Goal: Contribute content

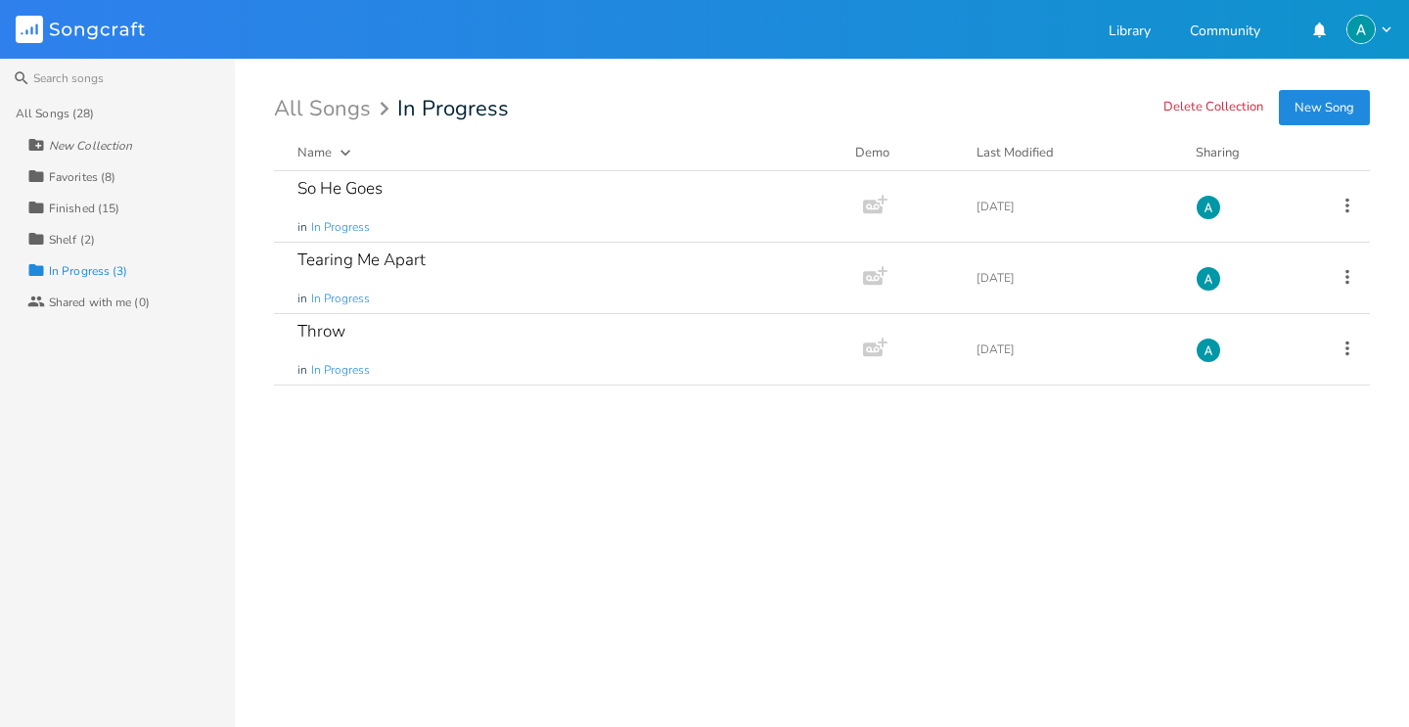
click at [145, 172] on div "Collection Favorites (8)" at bounding box center [130, 175] width 207 height 31
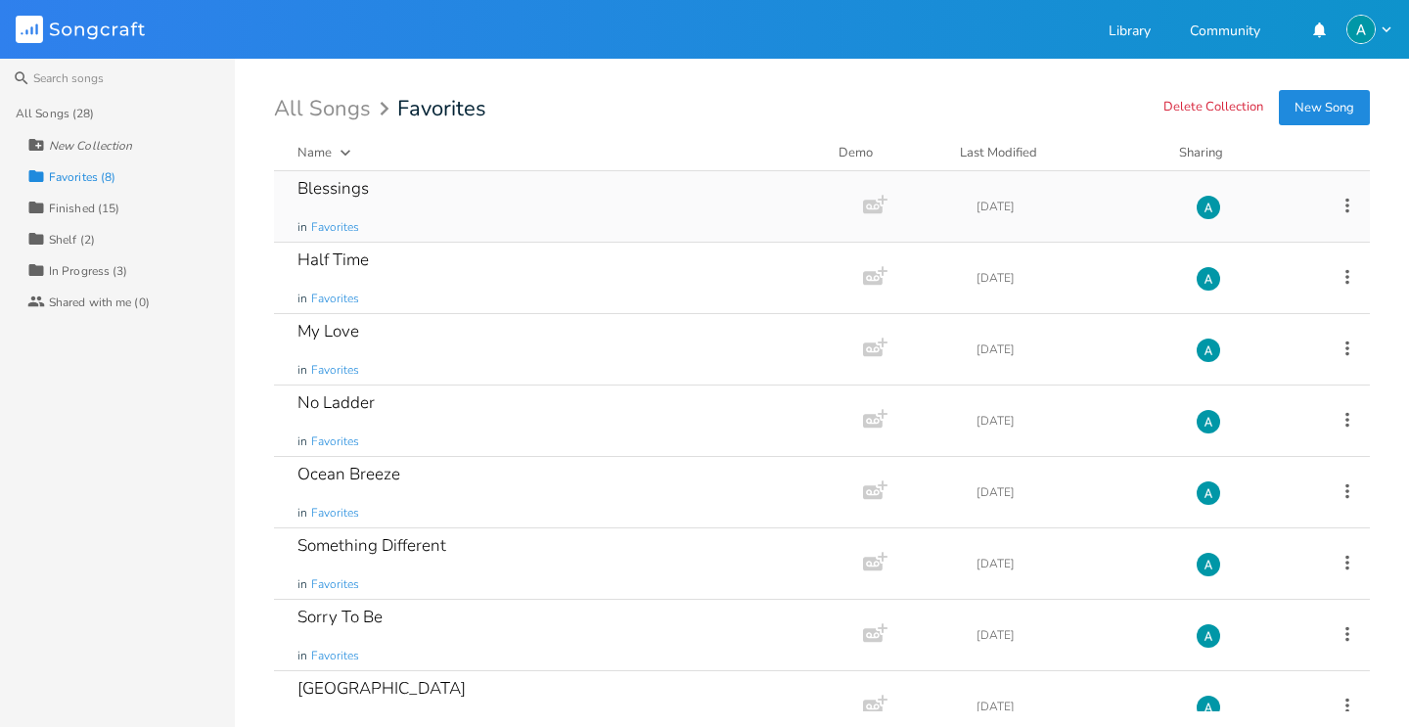
click at [442, 180] on div "Blessings in Favorites" at bounding box center [564, 206] width 534 height 70
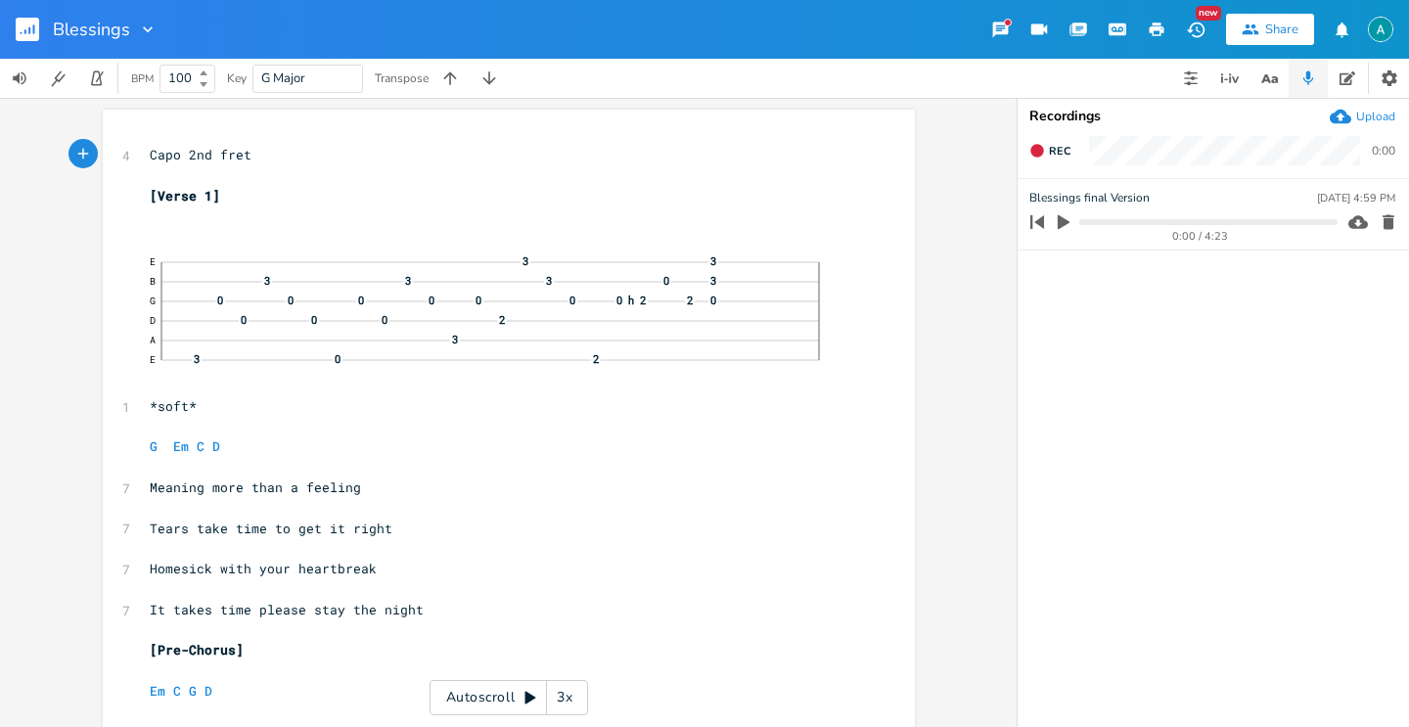
click at [470, 695] on div "Autoscroll 3x" at bounding box center [508, 697] width 158 height 35
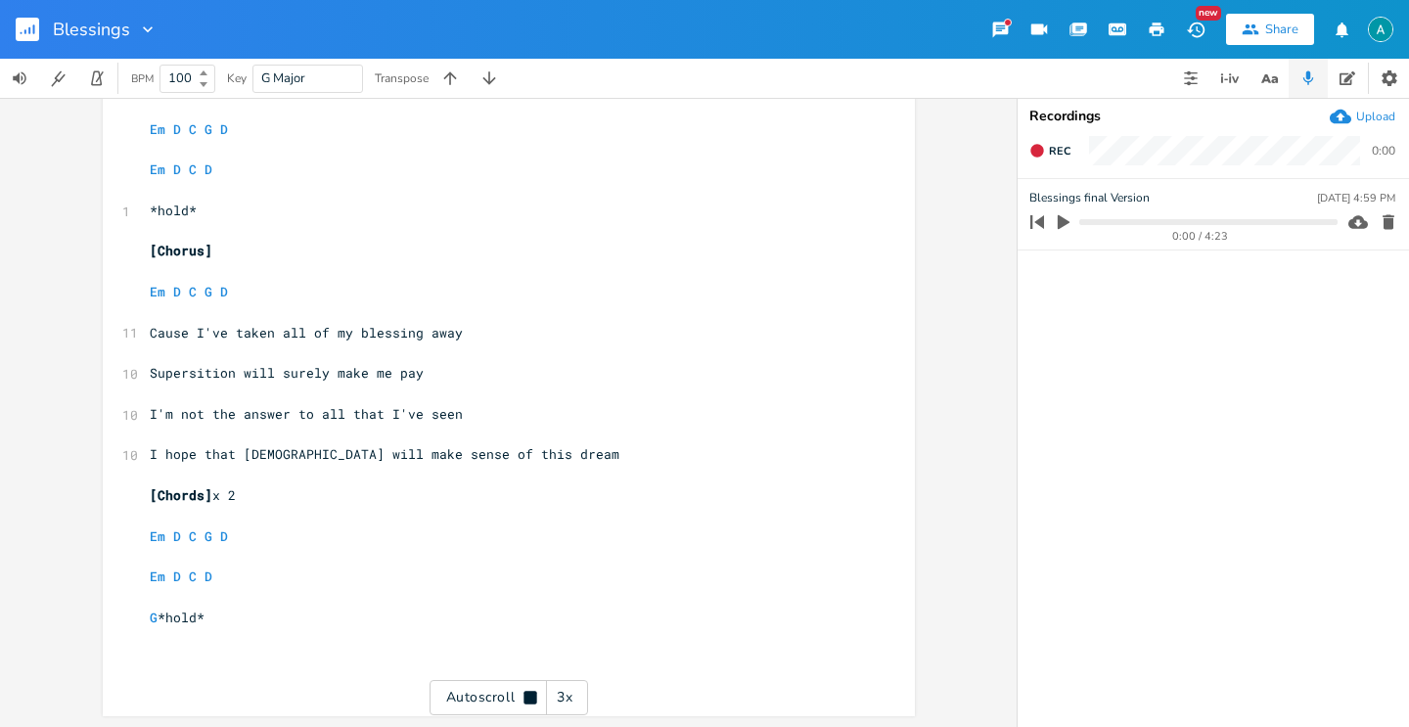
scroll to position [2190, 0]
click at [249, 248] on pre "[Chorus]" at bounding box center [499, 250] width 706 height 21
type textarea "x2"
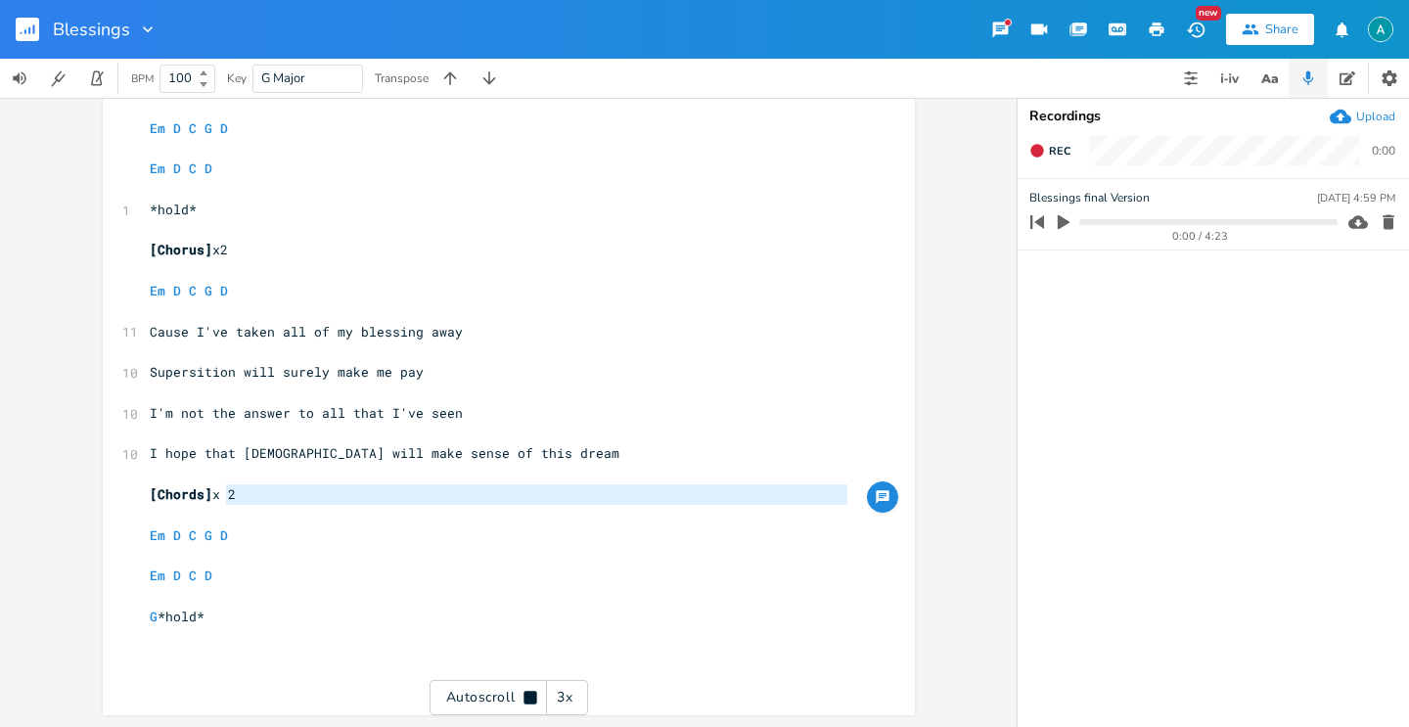
type textarea "x 2"
drag, startPoint x: 293, startPoint y: 508, endPoint x: 208, endPoint y: 491, distance: 85.8
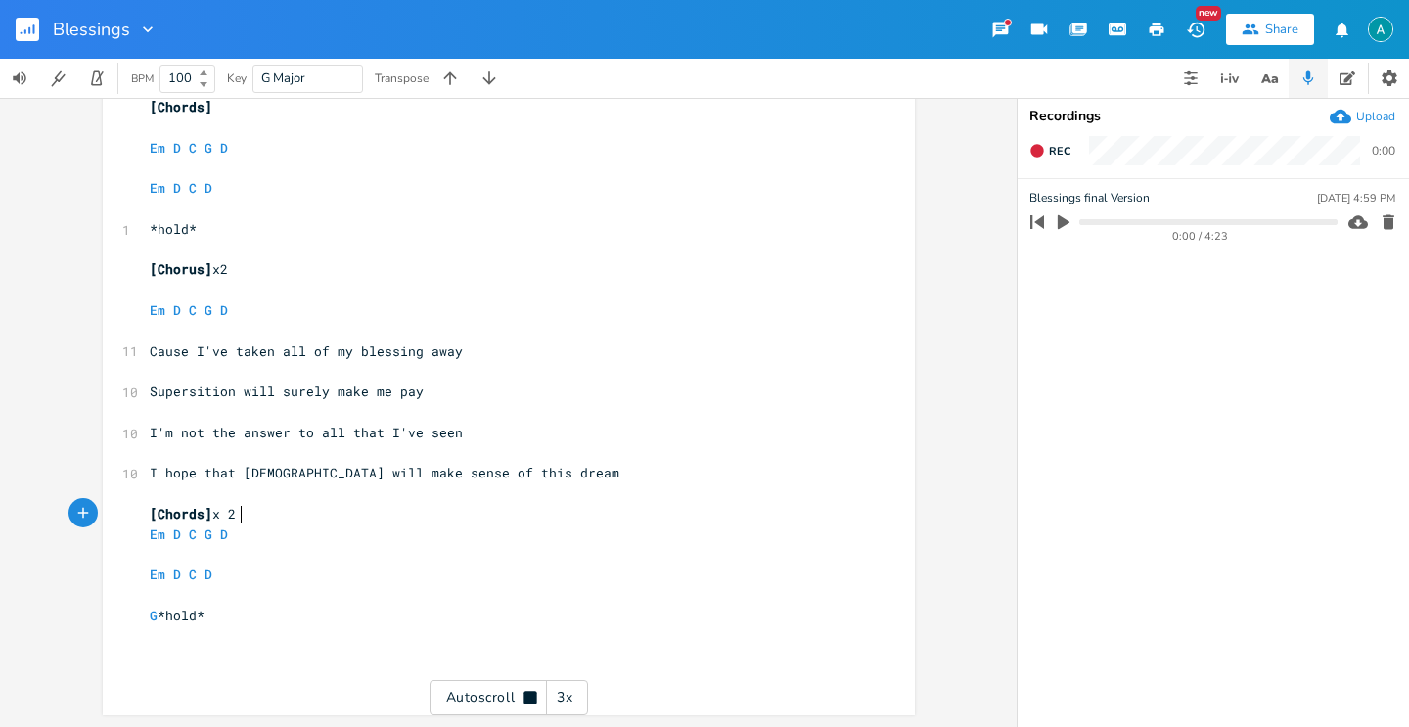
type textarea "x 2"
drag, startPoint x: 258, startPoint y: 515, endPoint x: 213, endPoint y: 512, distance: 45.1
click at [213, 512] on pre "[Chords] x 2" at bounding box center [499, 514] width 706 height 21
type textarea "#"
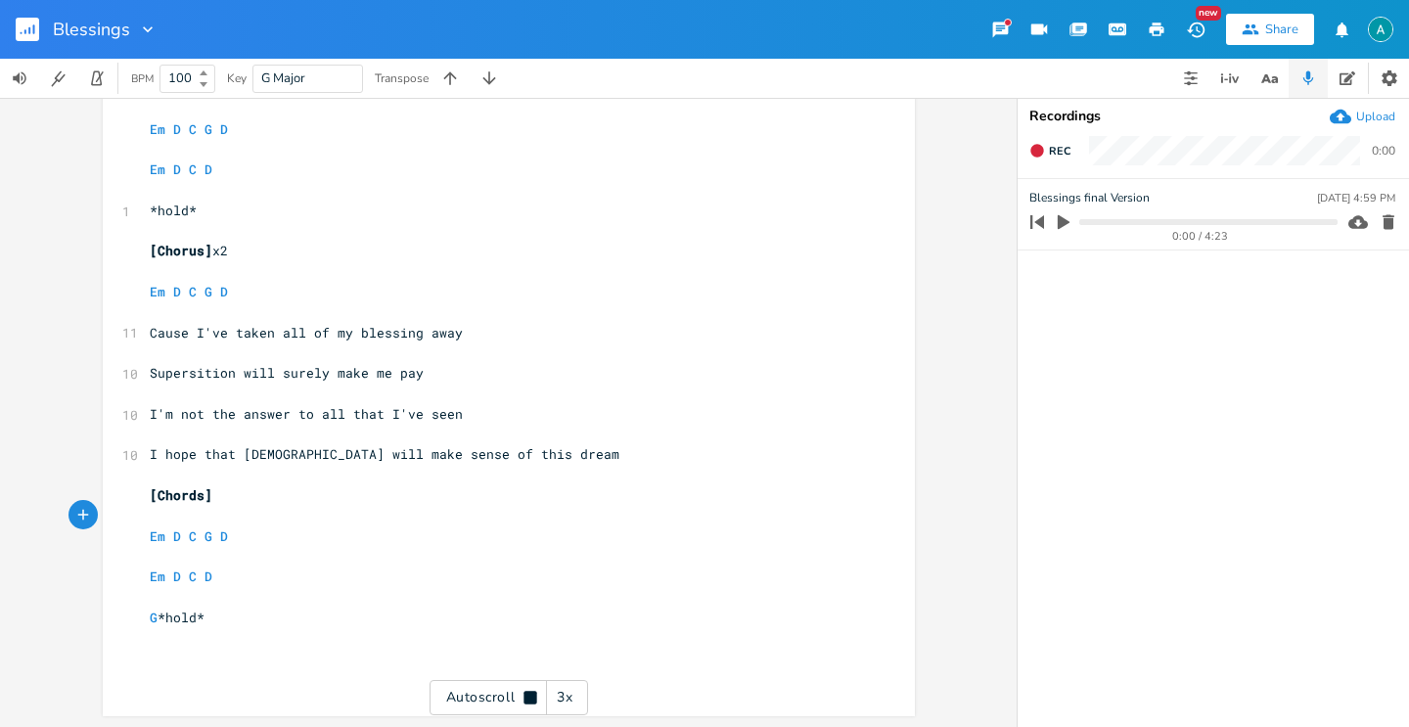
scroll to position [2190, 0]
click at [150, 610] on span "G" at bounding box center [154, 617] width 8 height 19
type textarea "C"
drag, startPoint x: 415, startPoint y: 523, endPoint x: 403, endPoint y: 519, distance: 12.4
click at [412, 522] on pre "​" at bounding box center [499, 515] width 706 height 21
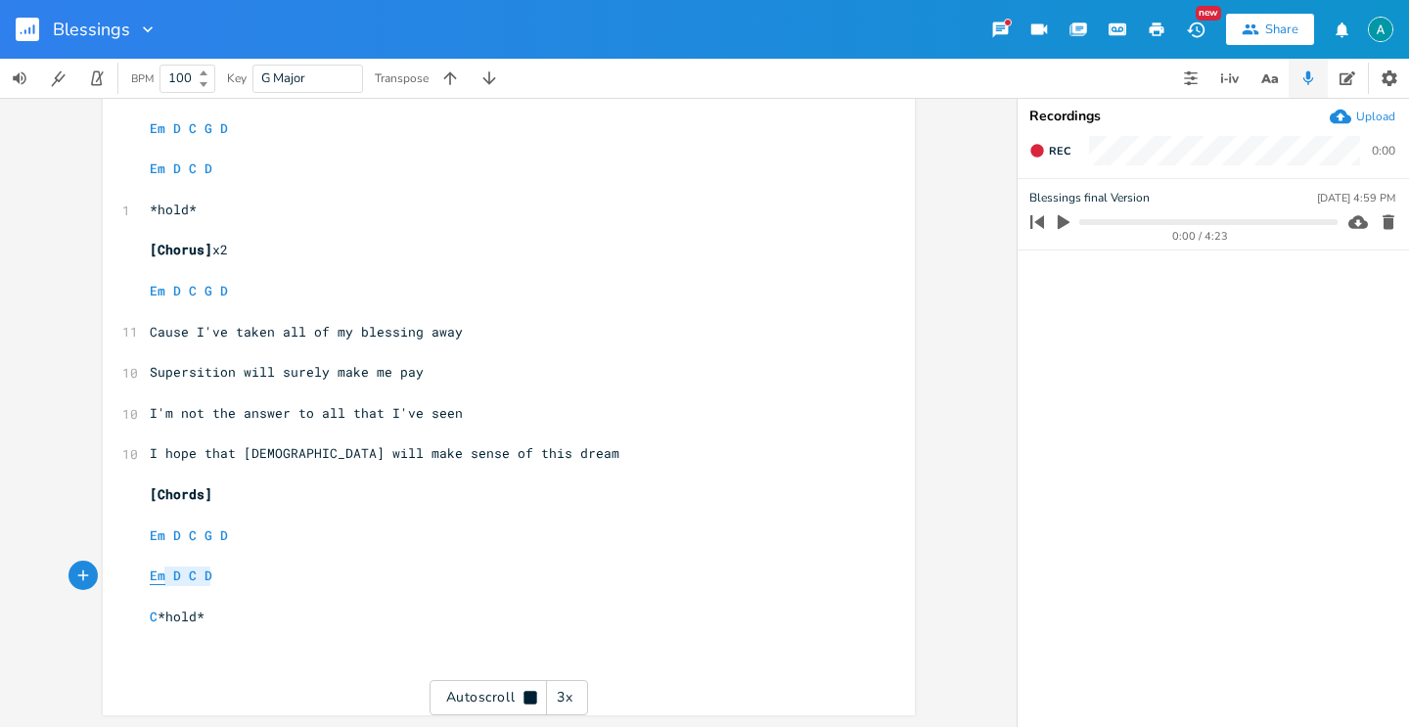
type textarea "Em D C D"
drag, startPoint x: 202, startPoint y: 579, endPoint x: 123, endPoint y: 572, distance: 78.6
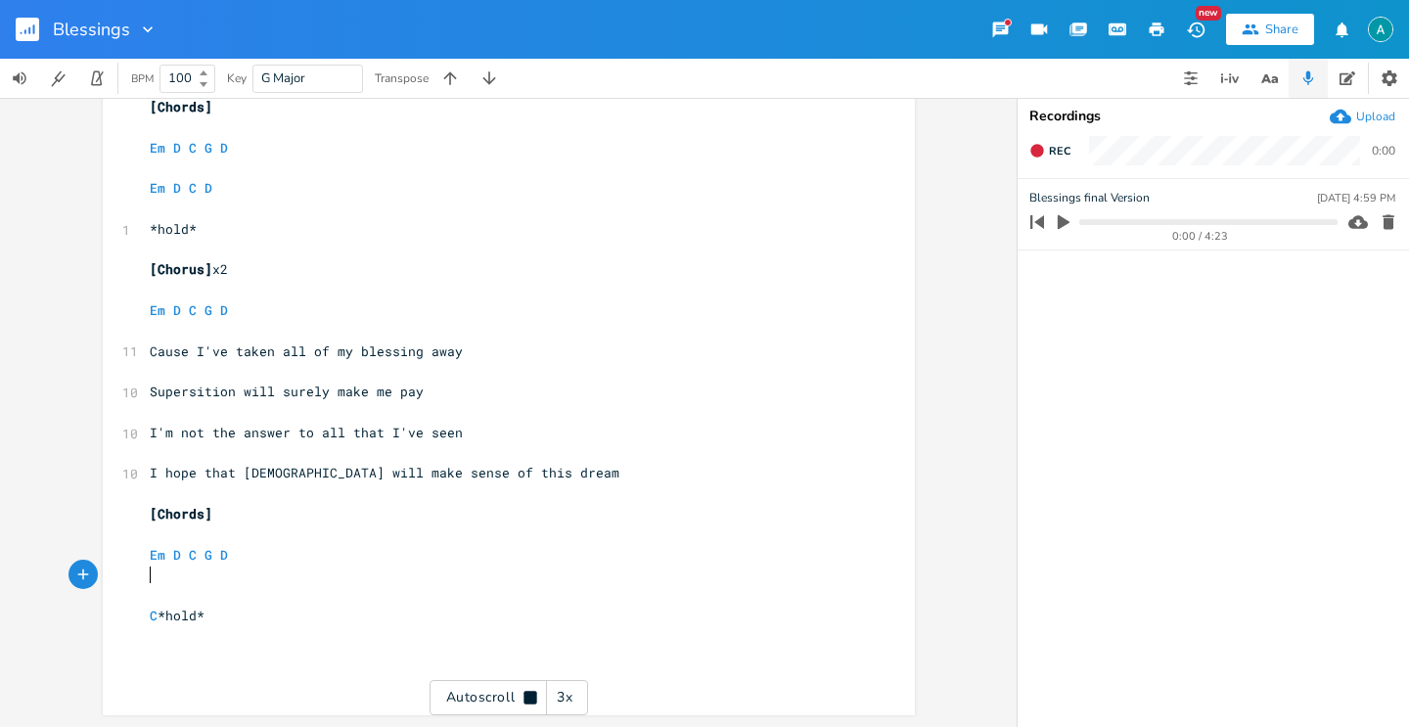
scroll to position [2150, 0]
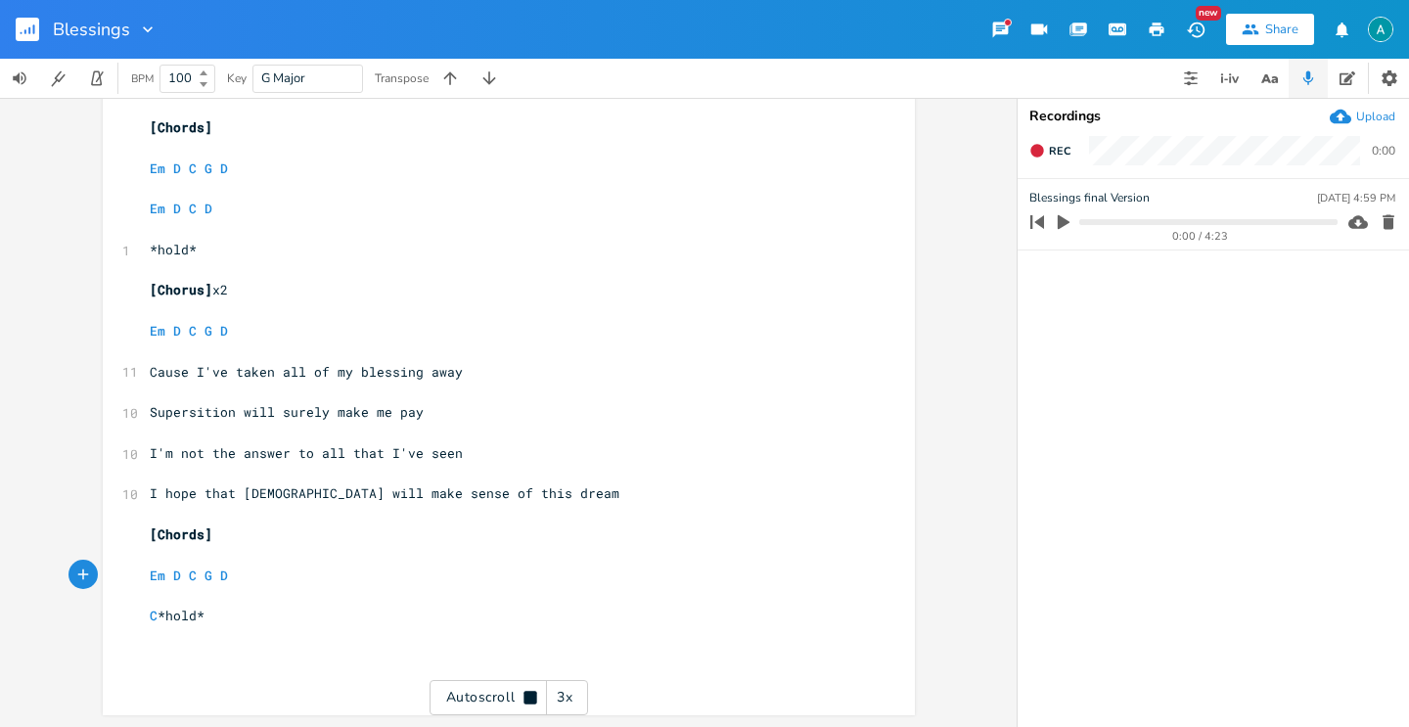
click at [35, 31] on rect "button" at bounding box center [27, 29] width 23 height 23
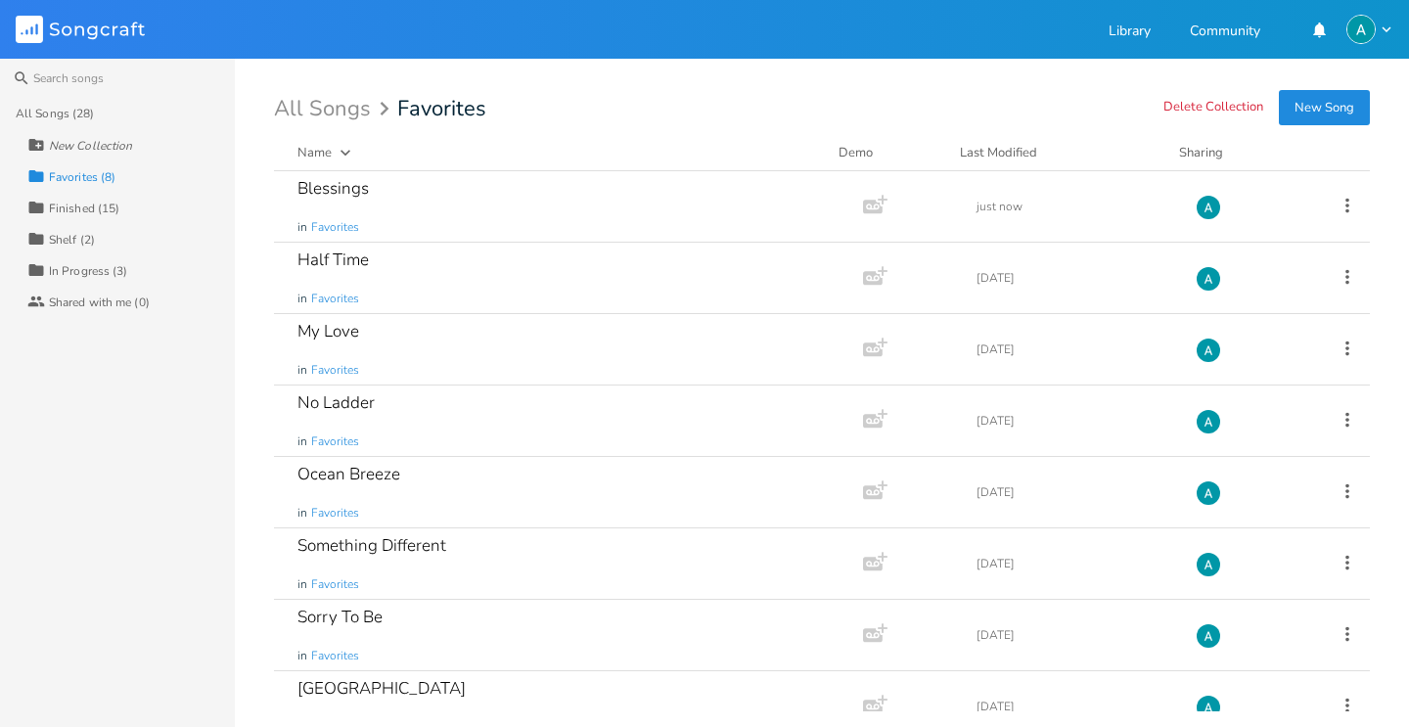
click at [123, 260] on div "Collection In Progress (3)" at bounding box center [130, 269] width 207 height 31
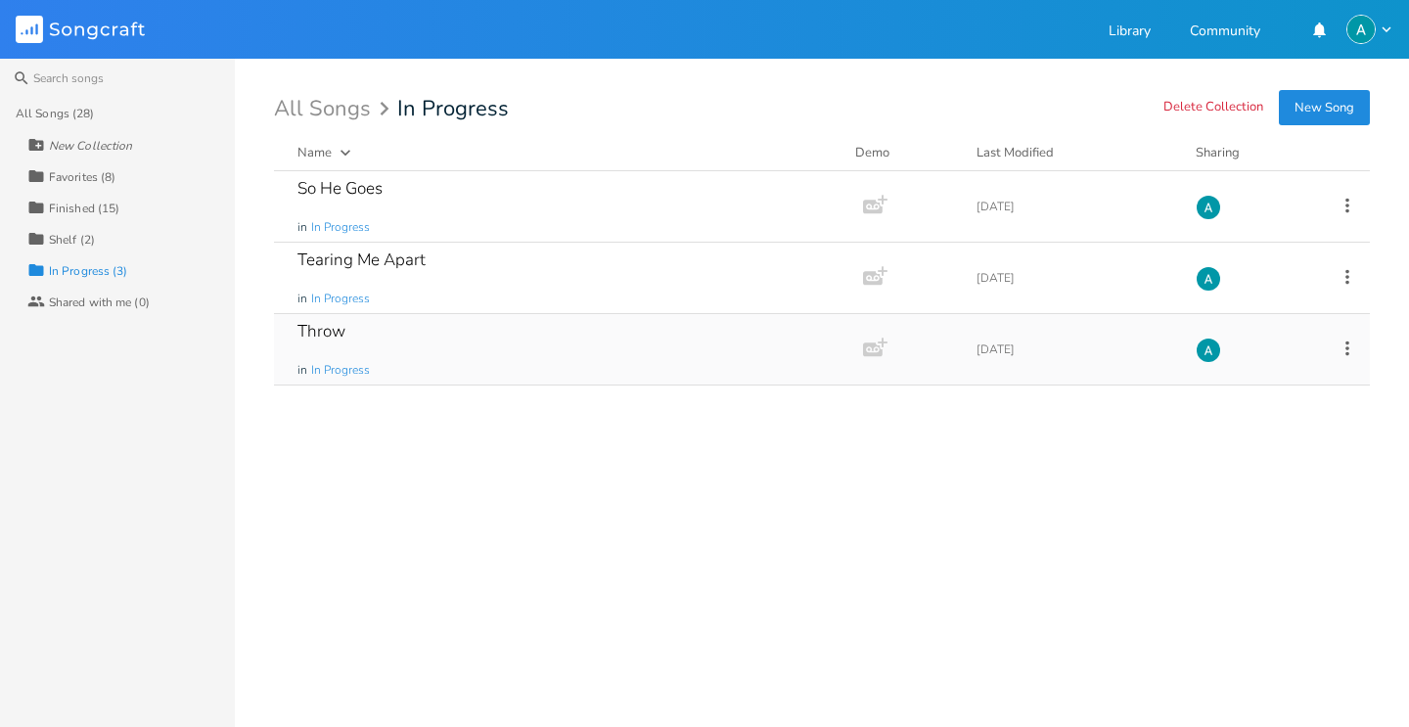
click at [545, 365] on div "Throw in In Progress" at bounding box center [564, 349] width 534 height 70
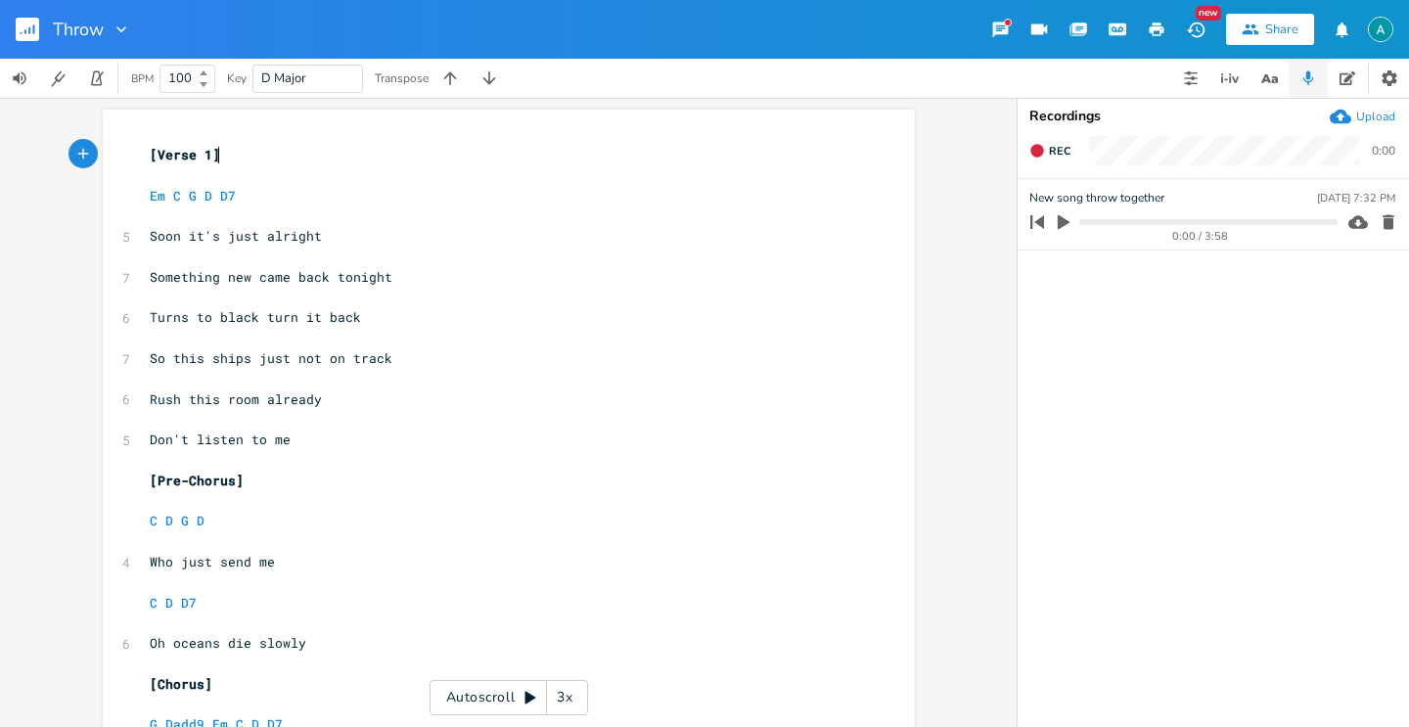
click at [1057, 223] on icon "button" at bounding box center [1064, 222] width 18 height 18
click at [1057, 223] on icon "button" at bounding box center [1064, 222] width 16 height 16
type textarea "ten to me"
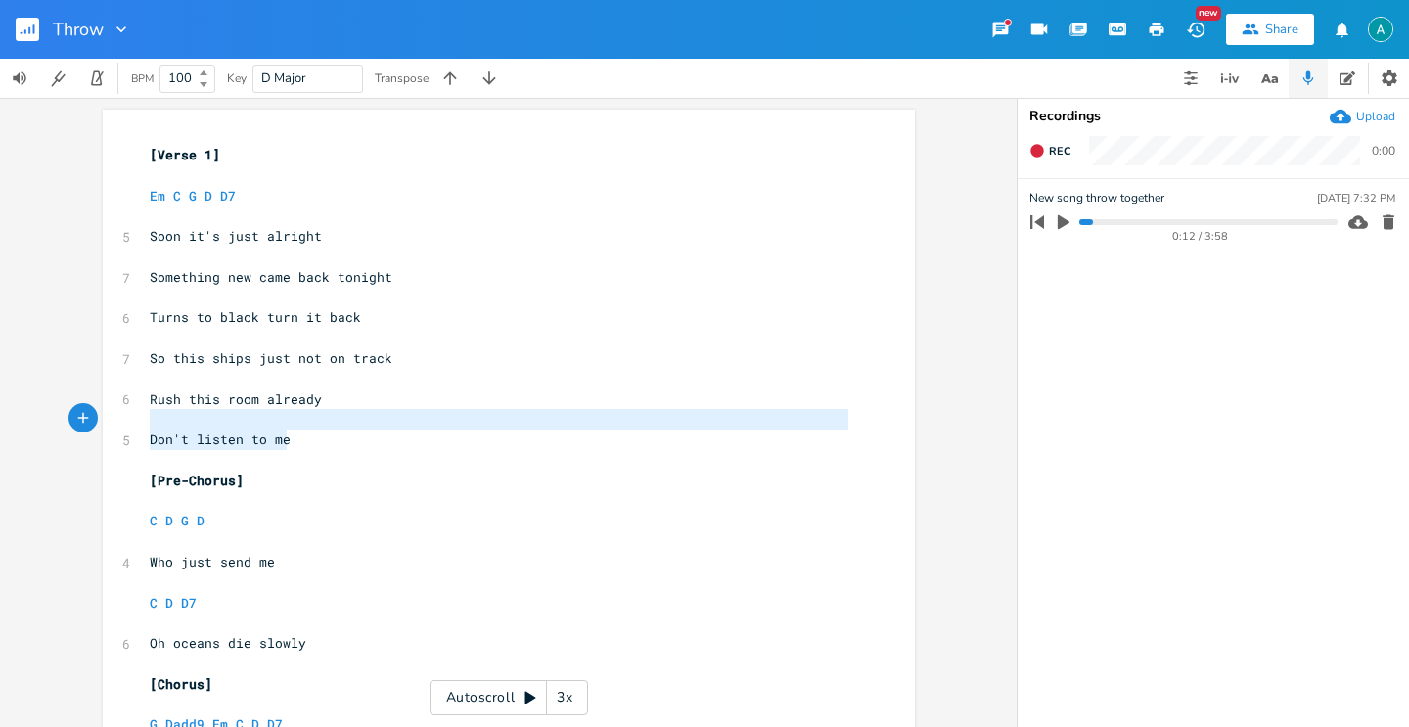
type textarea "Rush this room already Don't listen to me"
drag, startPoint x: 315, startPoint y: 436, endPoint x: 60, endPoint y: 404, distance: 257.4
click at [60, 404] on div "Rush this room already Don't listen to me x [Verse 1] ​ Em C G D D7 ​ 5 Soon it…" at bounding box center [508, 412] width 1016 height 629
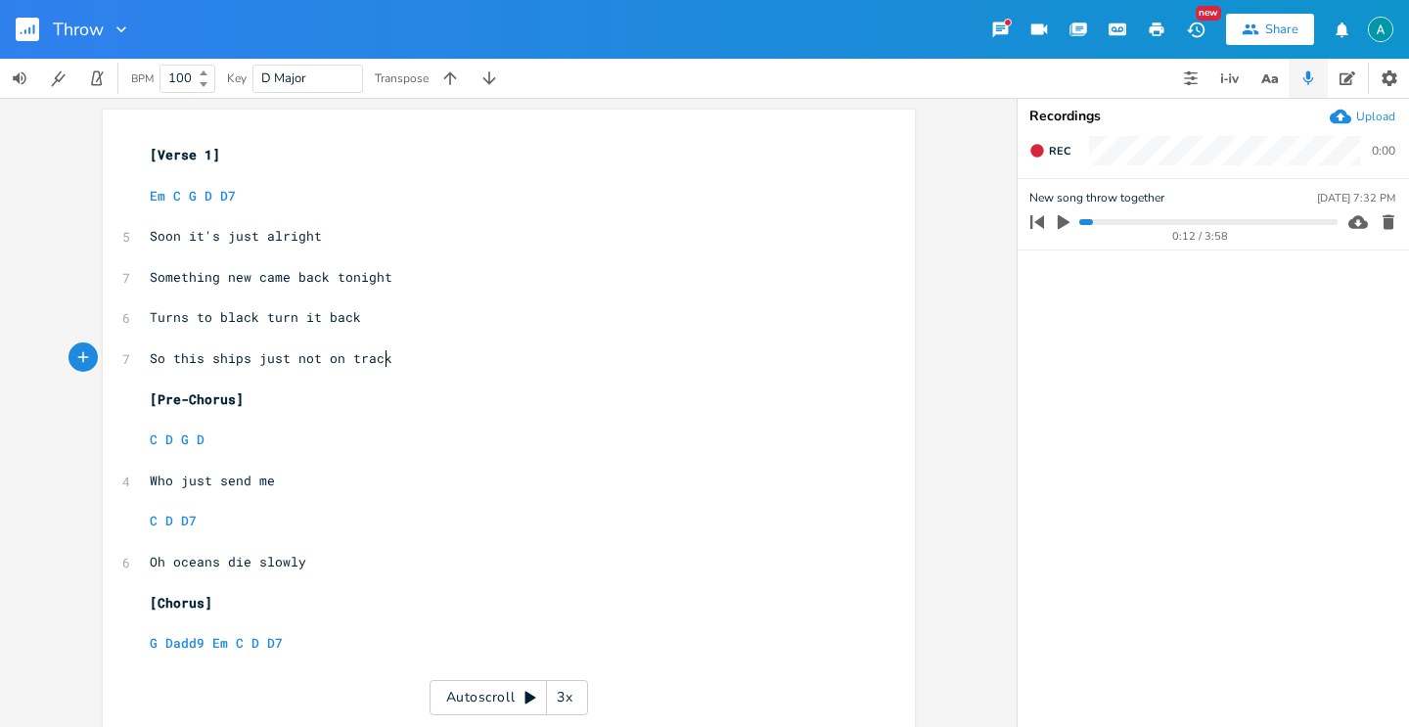
click at [1057, 225] on icon "button" at bounding box center [1064, 222] width 18 height 18
click at [1070, 224] on icon "button" at bounding box center [1064, 222] width 16 height 16
click at [1061, 216] on icon "button" at bounding box center [1064, 222] width 12 height 15
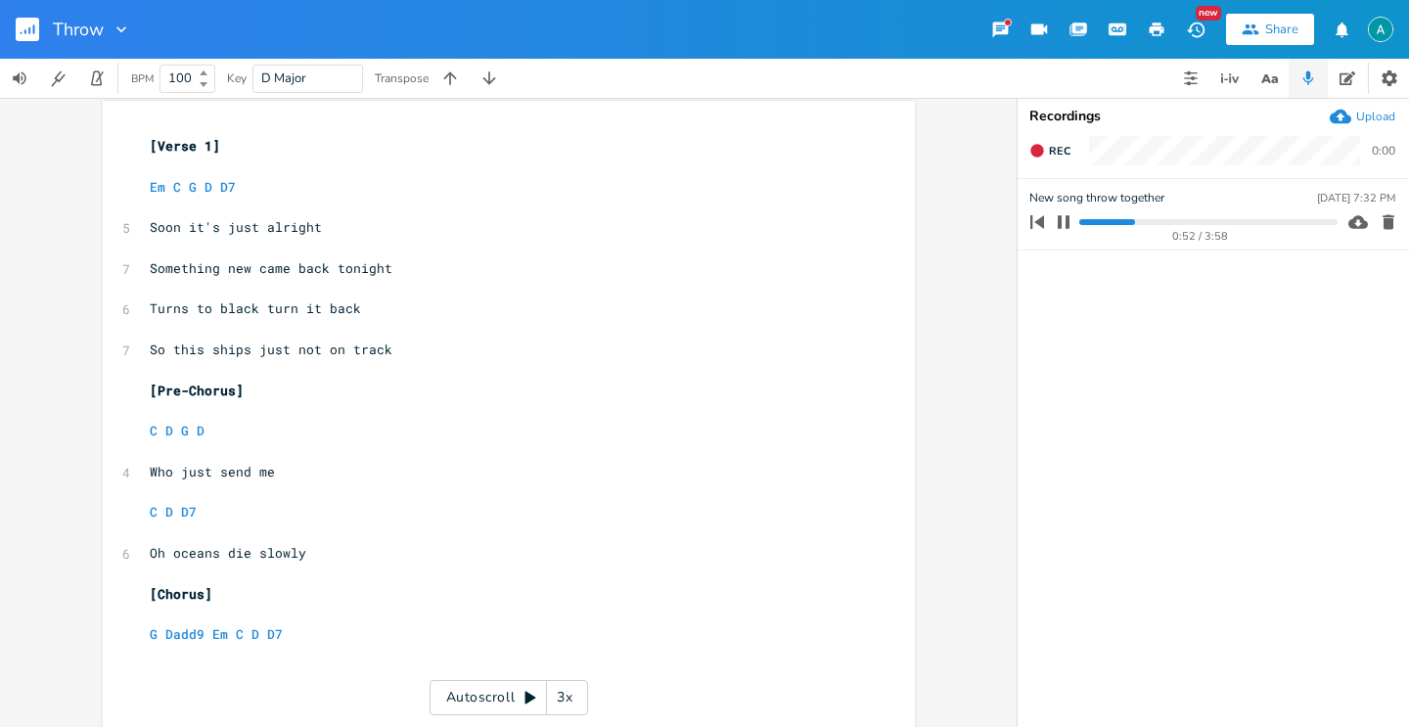
scroll to position [88, 0]
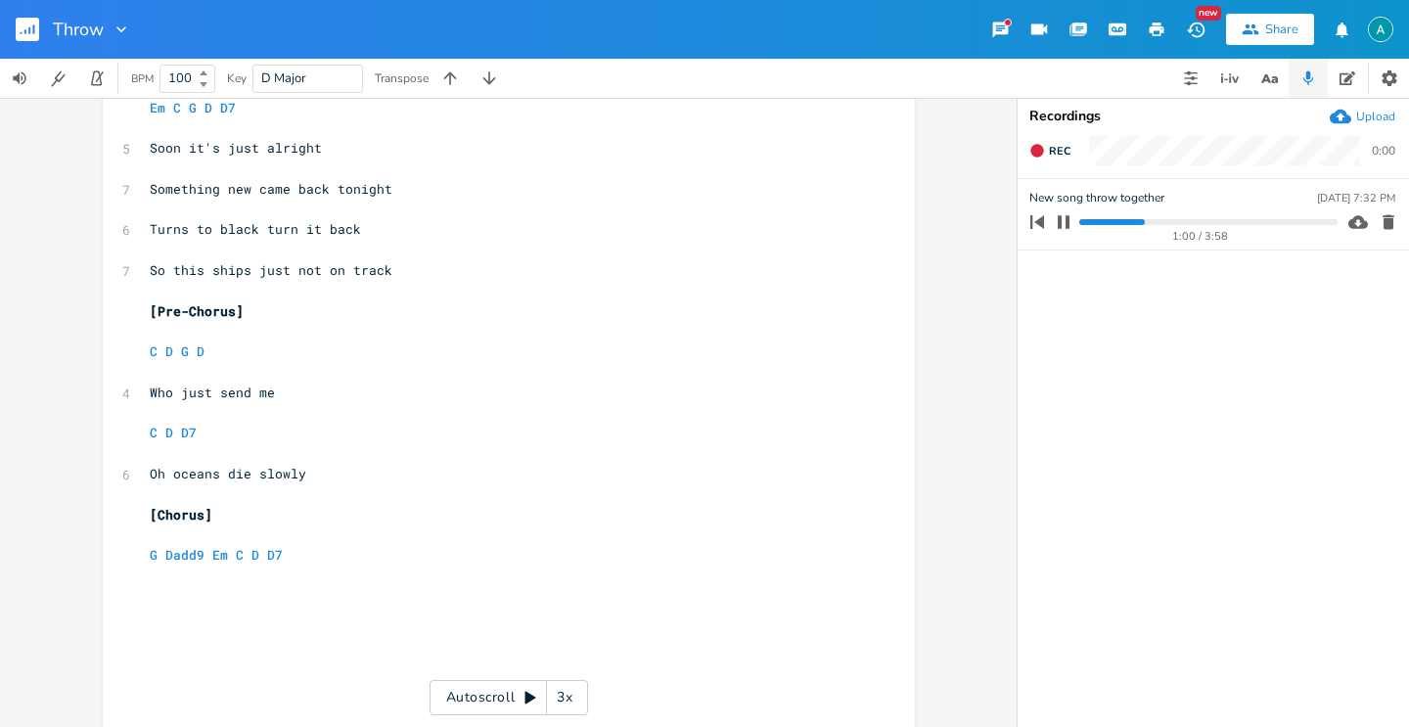
click at [1069, 222] on icon "button" at bounding box center [1064, 222] width 16 height 16
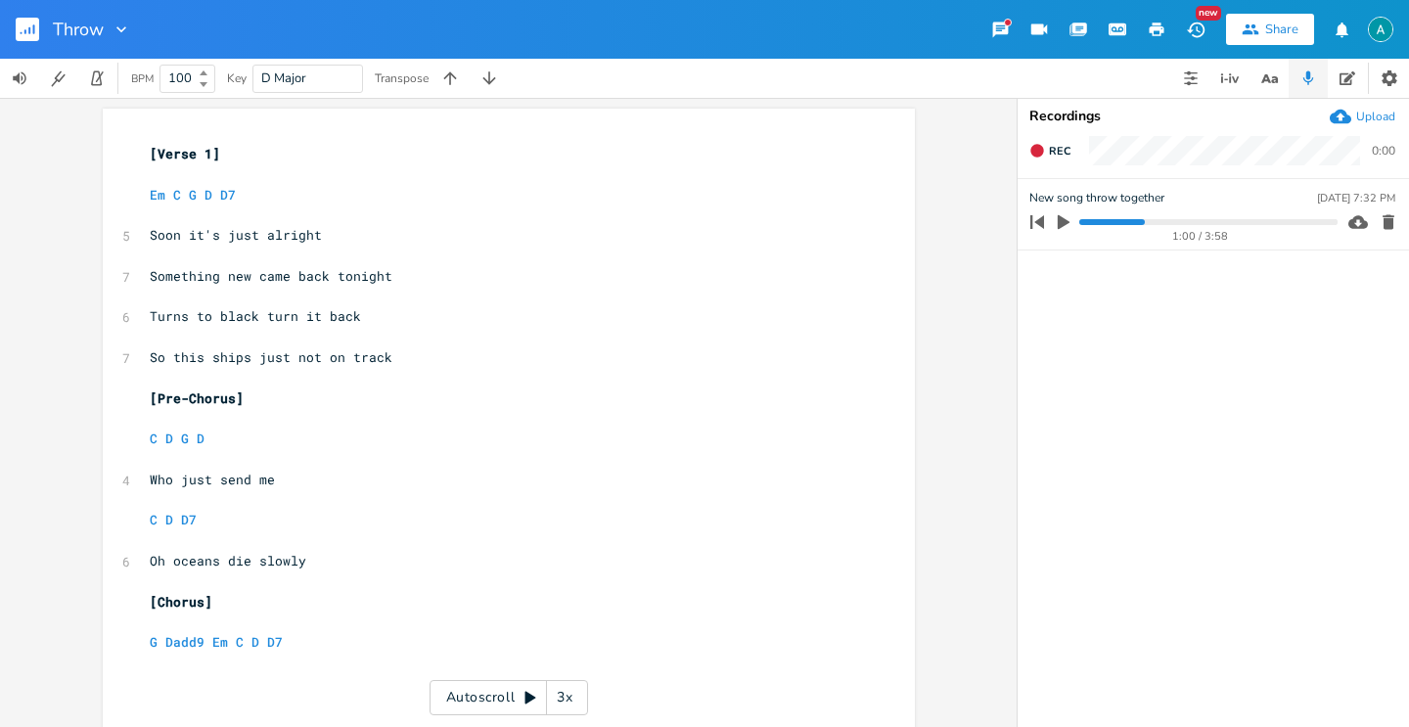
scroll to position [0, 0]
click at [258, 320] on span "Turns to black turn it back" at bounding box center [255, 317] width 211 height 18
type textarea "its"
type textarea "you"
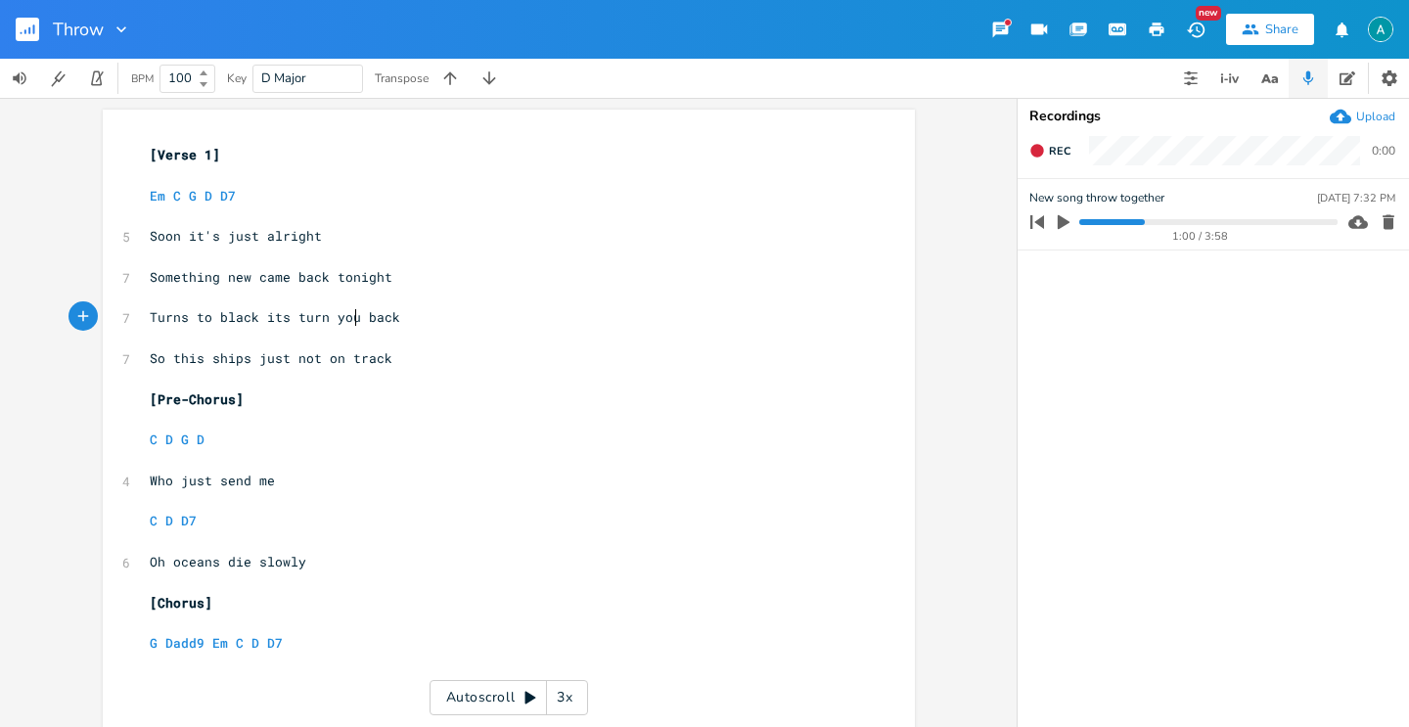
scroll to position [0, 23]
click at [181, 437] on span "C D G D" at bounding box center [177, 439] width 55 height 18
type textarea "7"
click at [735, 619] on pre "​" at bounding box center [499, 622] width 706 height 21
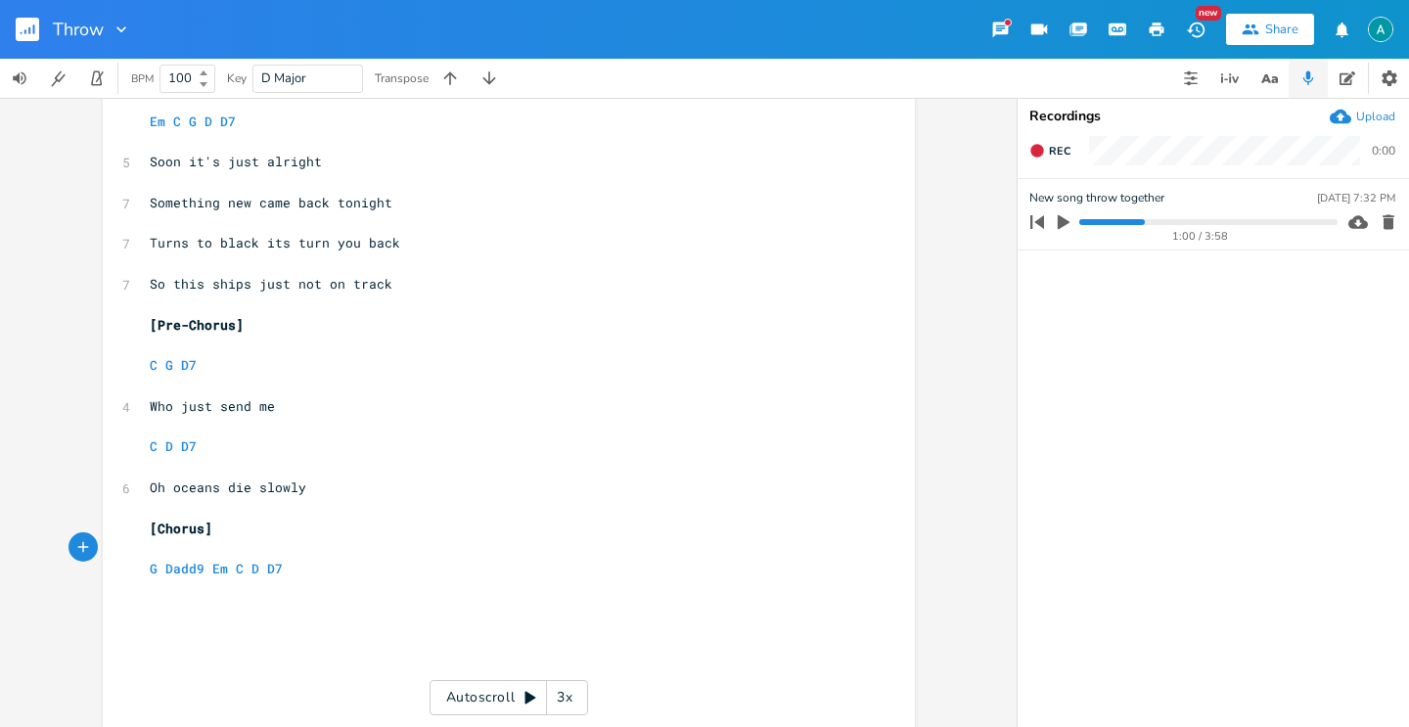
scroll to position [128, 0]
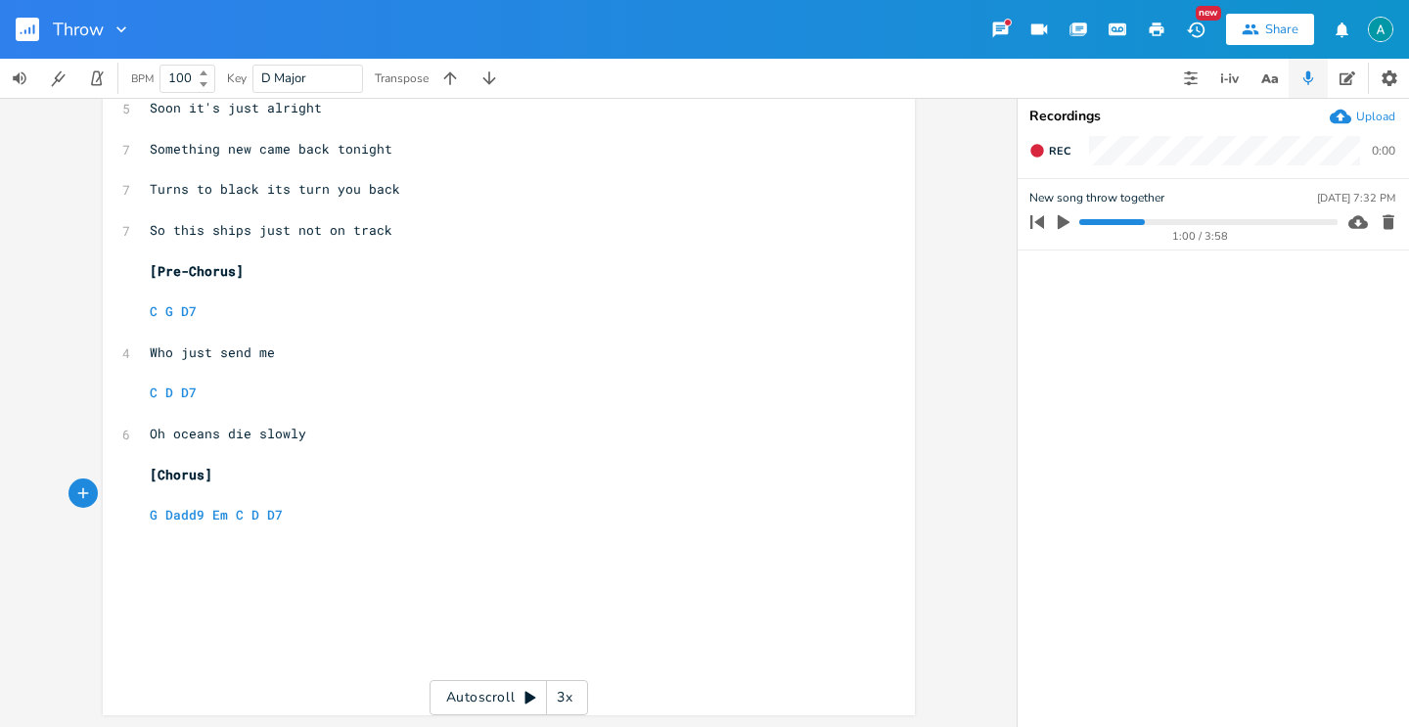
click at [339, 505] on pre "G Dadd9 Em C D D7" at bounding box center [499, 515] width 706 height 21
click at [221, 512] on span "G Dadd9 Em C D D7" at bounding box center [216, 515] width 133 height 18
type textarea "Em"
click at [333, 527] on pre "​" at bounding box center [499, 535] width 706 height 21
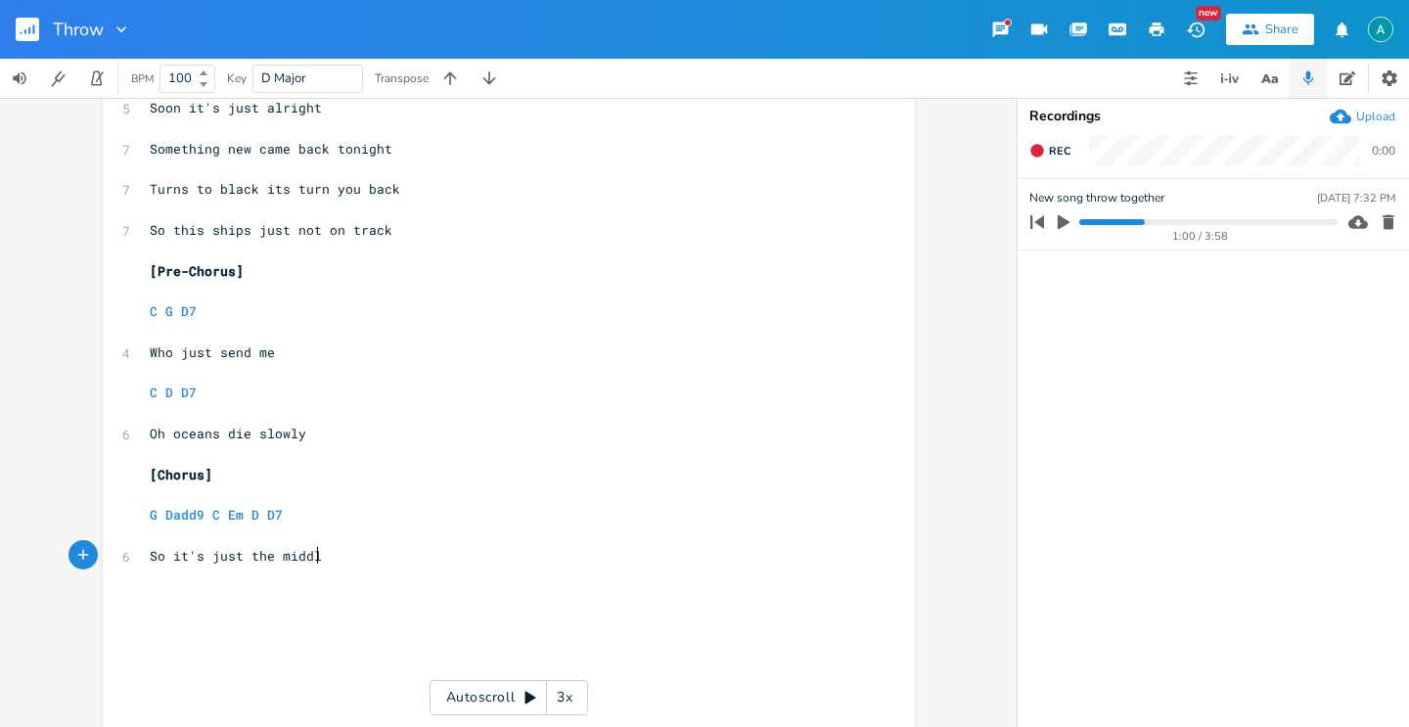
type textarea "So it's just the middle"
type textarea "Took time tuning"
type textarea "e the i"
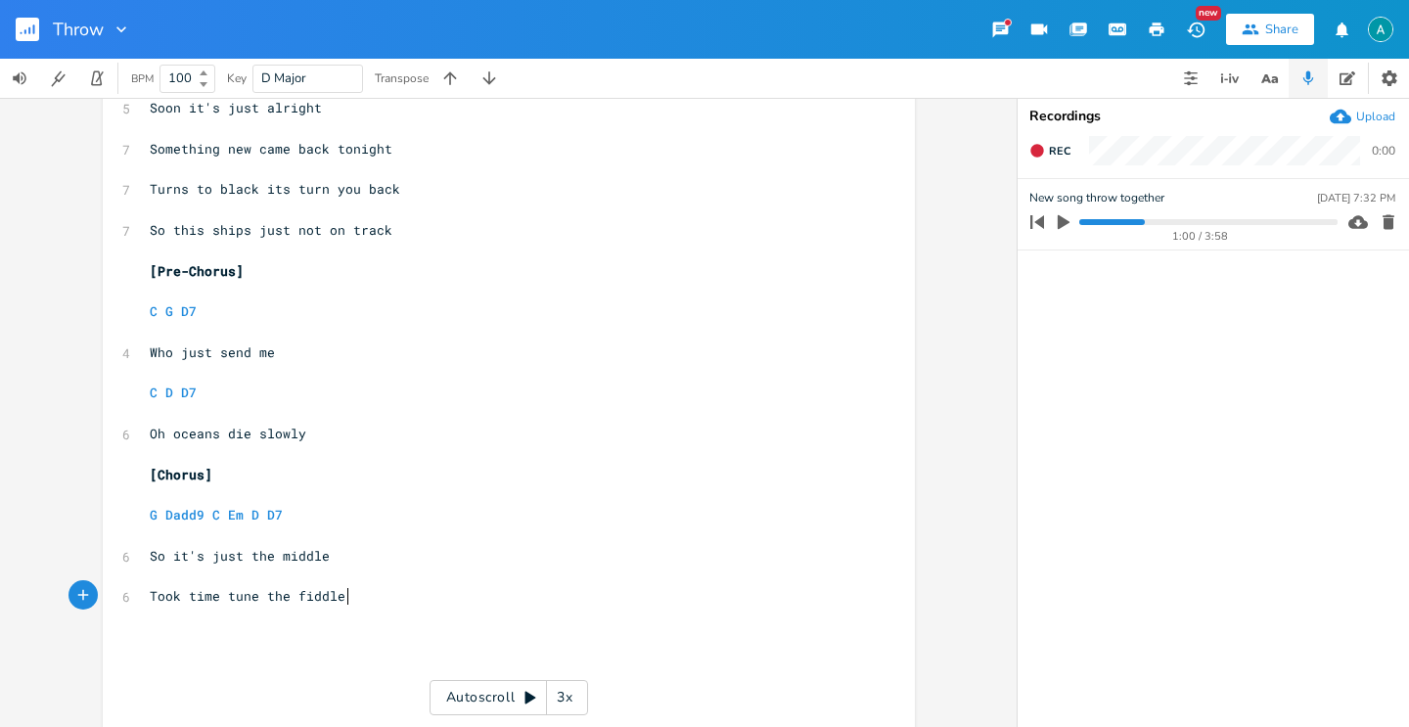
type textarea "fiddle"
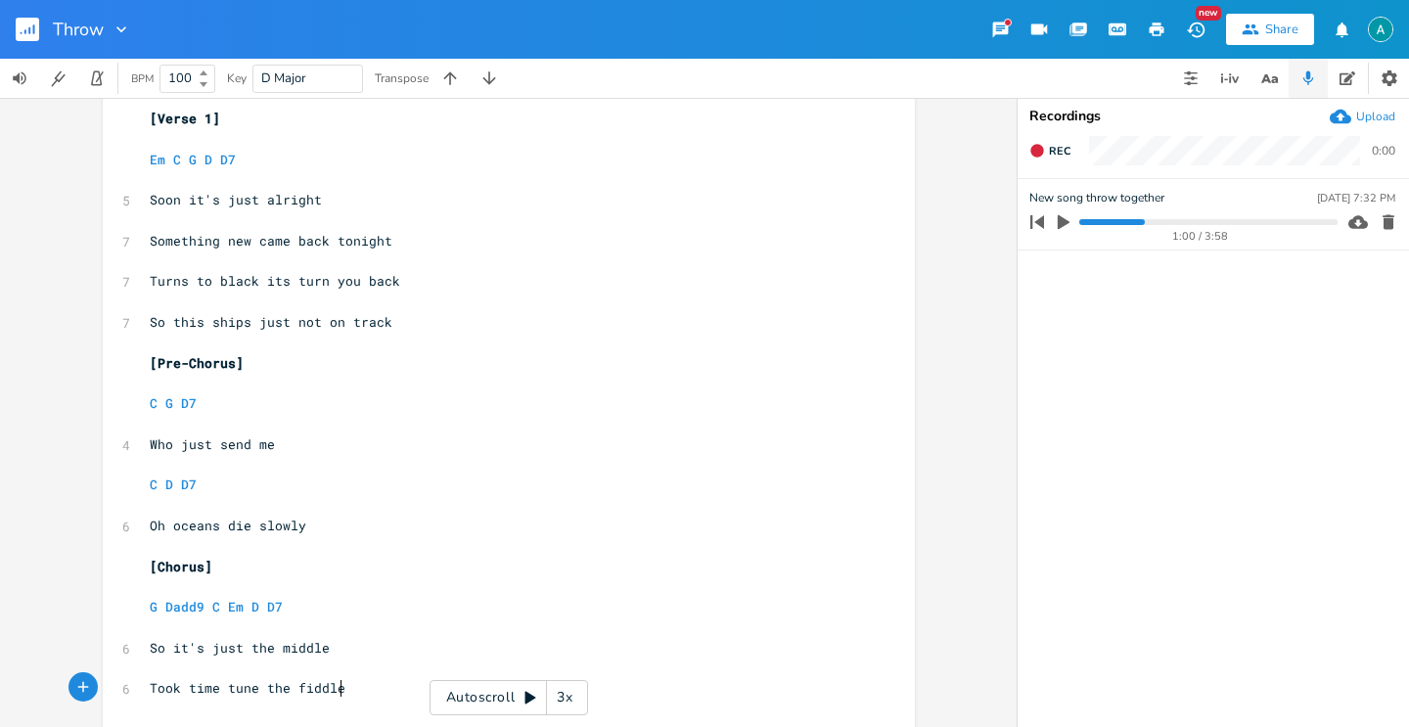
scroll to position [0, 0]
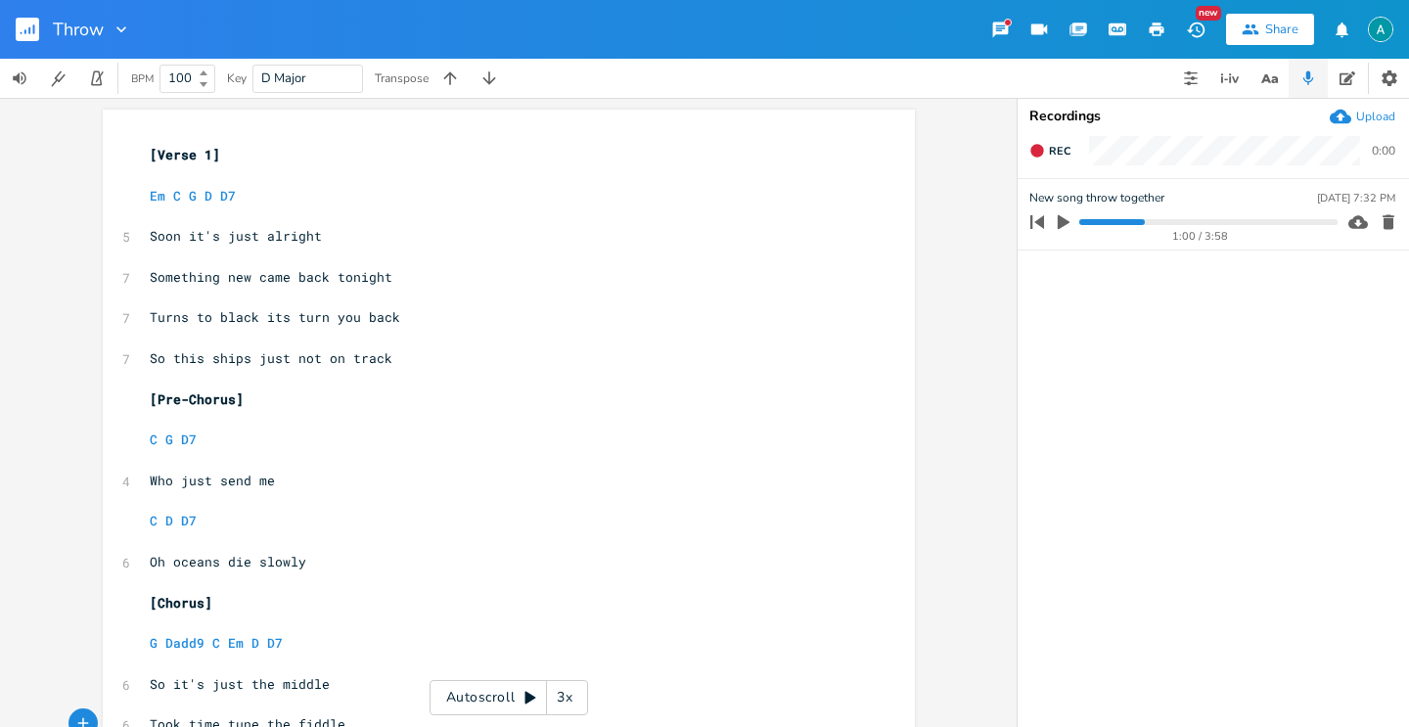
click at [23, 32] on rect "button" at bounding box center [27, 29] width 23 height 23
